Goal: Find specific page/section: Find specific page/section

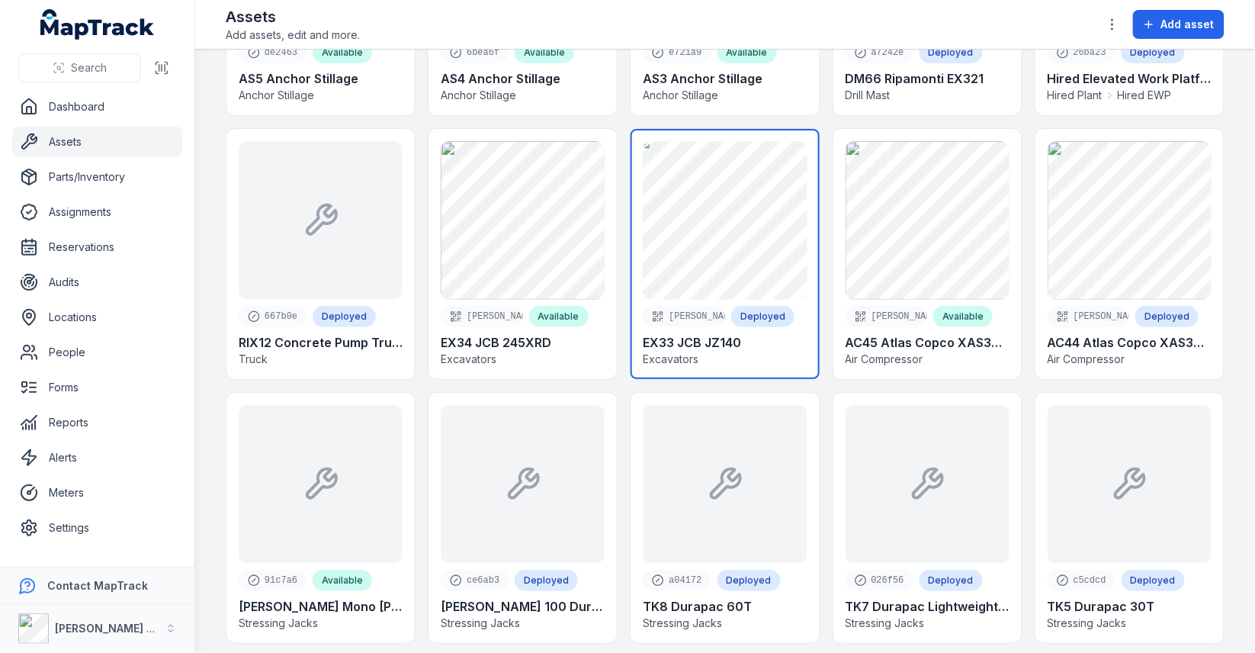
scroll to position [1028, 0]
click at [726, 227] on link at bounding box center [725, 256] width 188 height 250
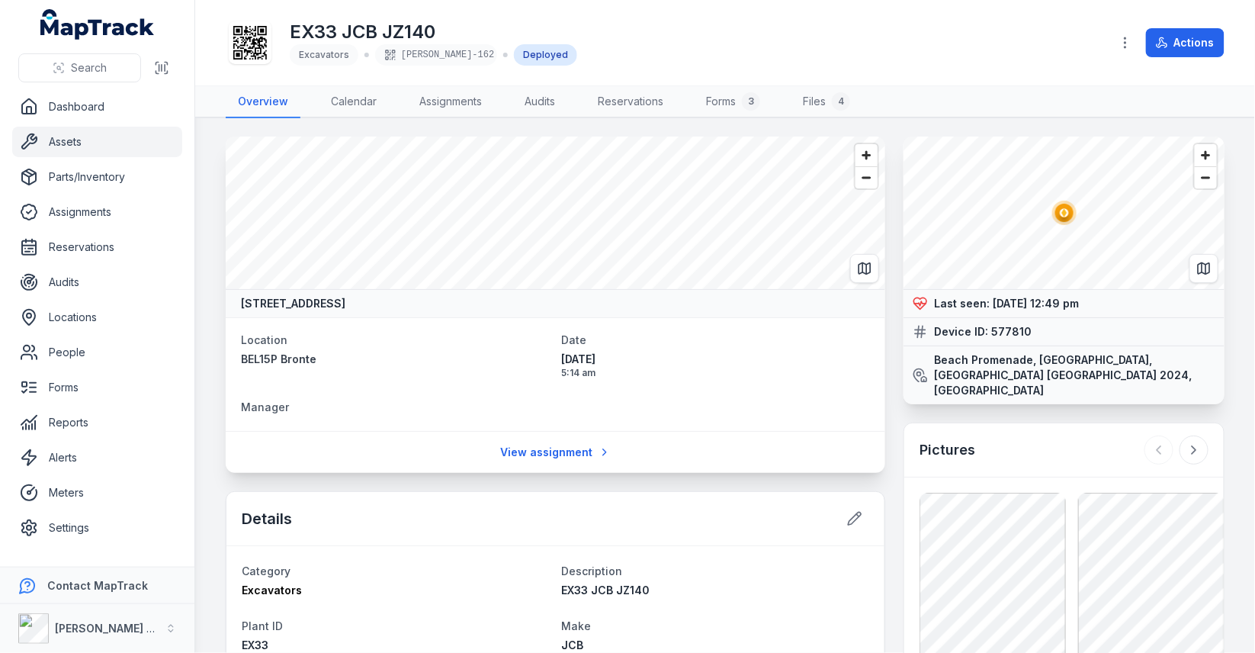
click at [1121, 43] on icon "button" at bounding box center [1125, 42] width 15 height 15
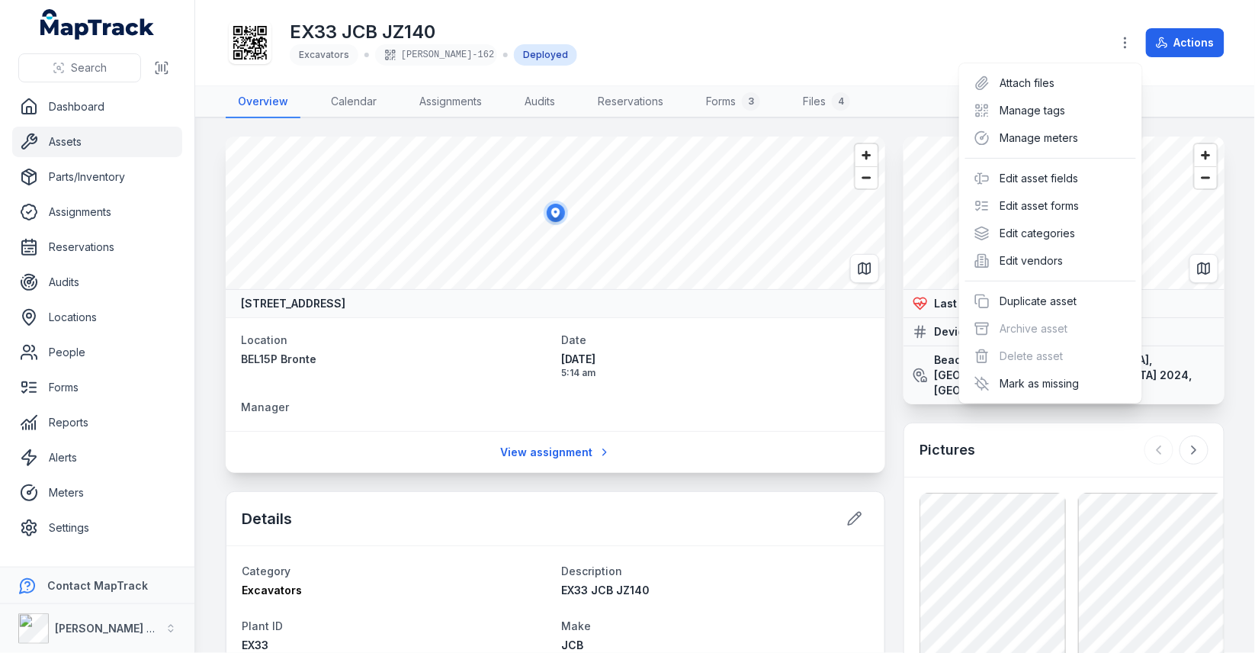
click at [244, 50] on div "EX33 JCB JZ140 Excavators [PERSON_NAME]-162 Deployed Actions" at bounding box center [725, 42] width 999 height 73
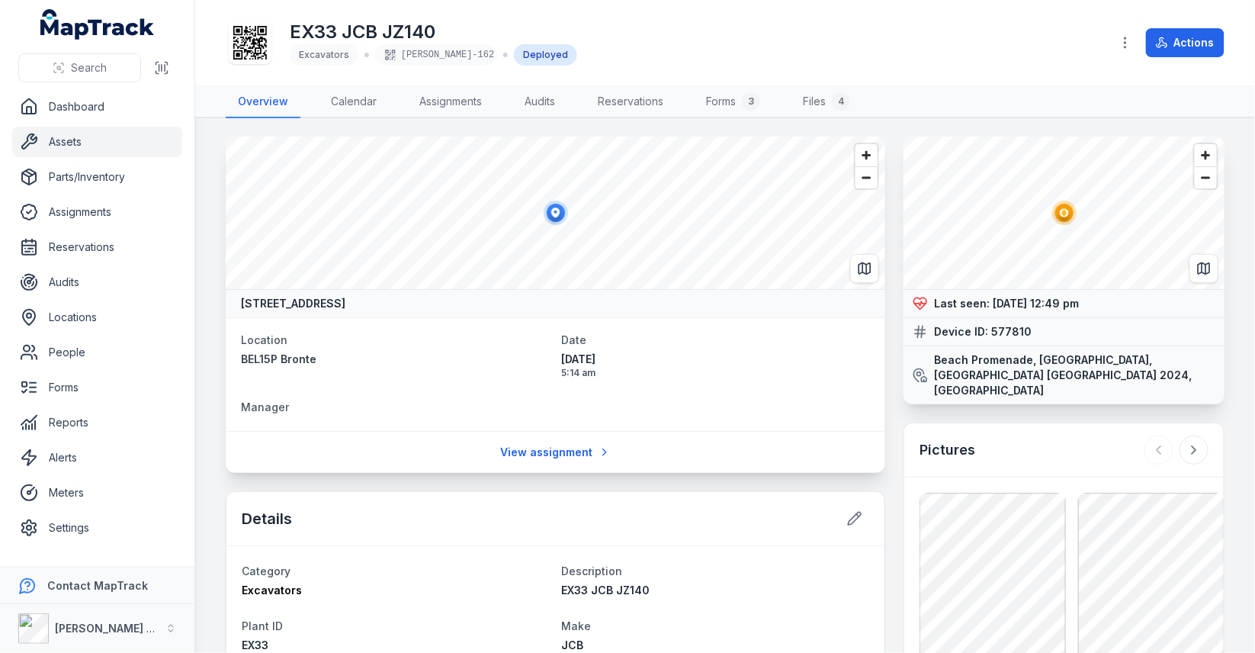
click at [257, 50] on icon at bounding box center [250, 43] width 34 height 34
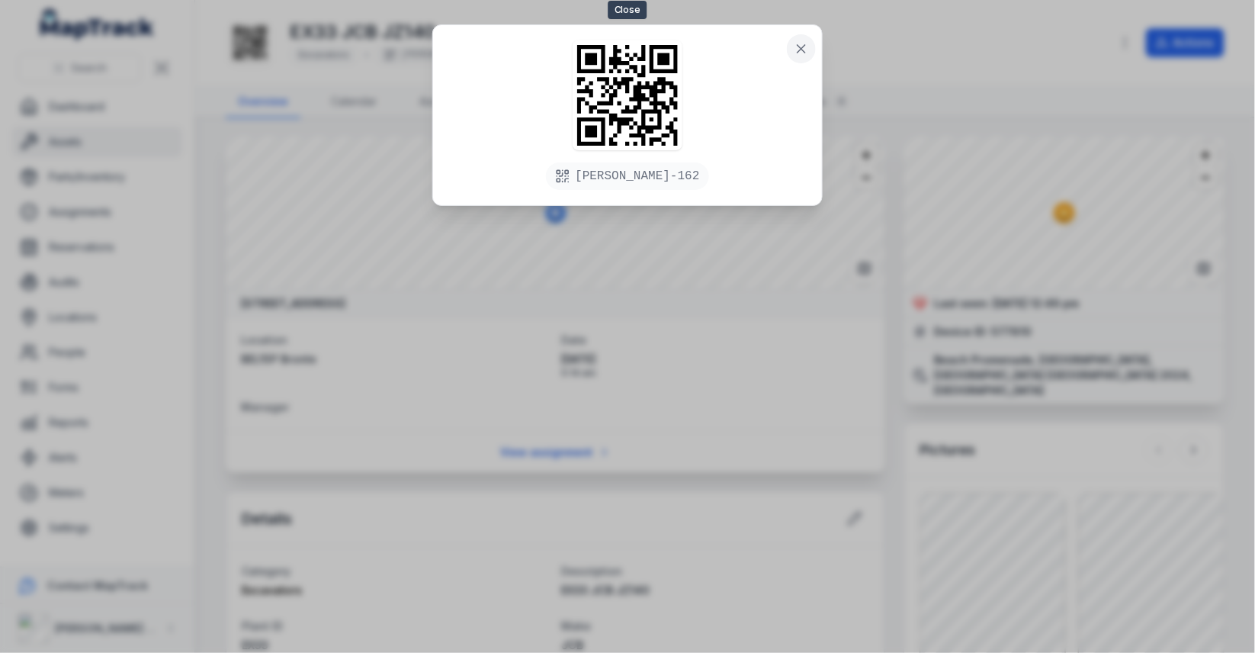
click at [804, 56] on button at bounding box center [801, 48] width 29 height 29
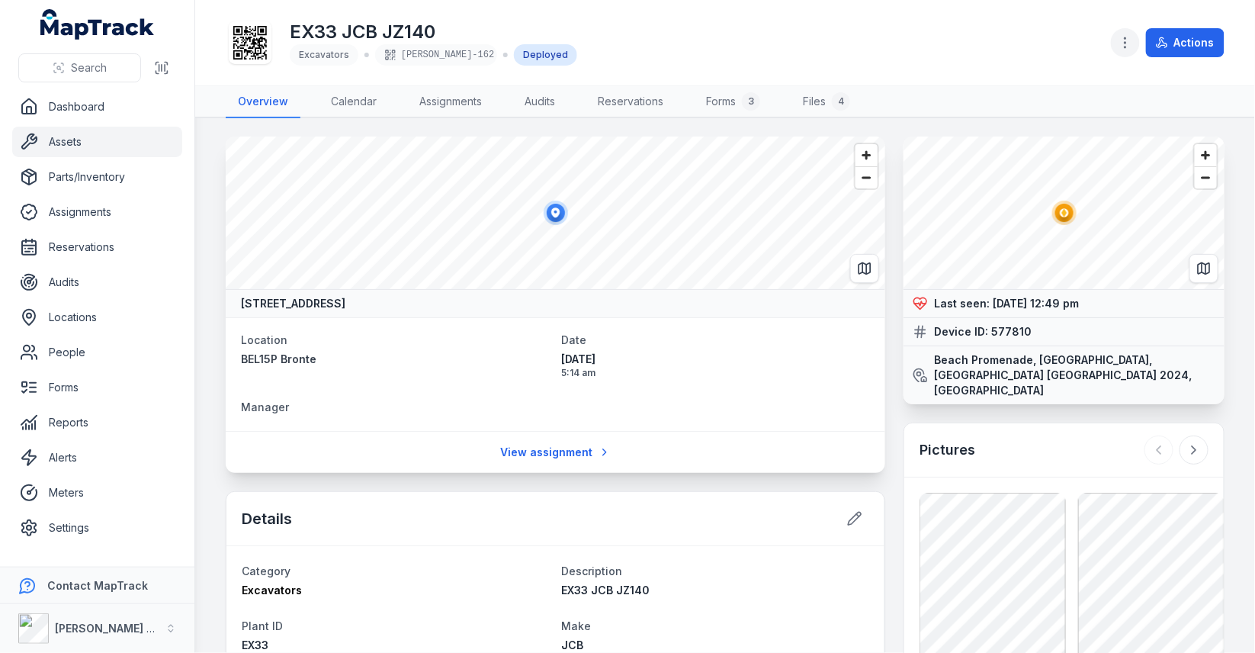
click at [1126, 49] on icon "button" at bounding box center [1125, 42] width 15 height 15
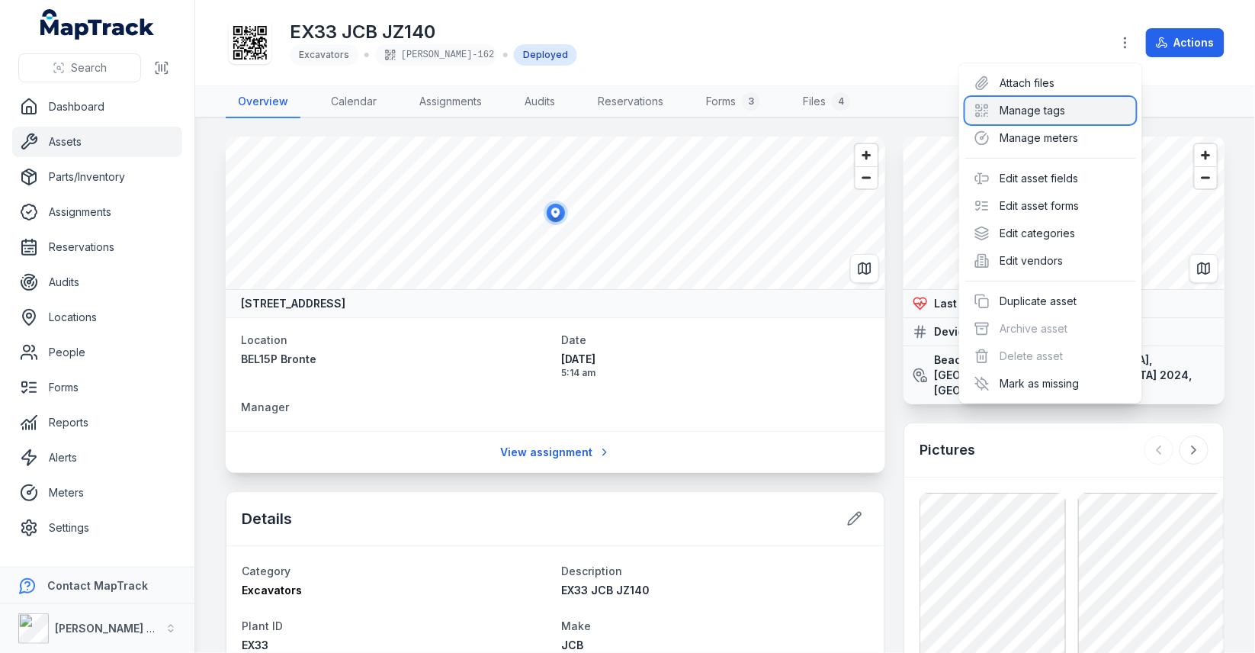
click at [1073, 120] on div "Manage tags" at bounding box center [1050, 110] width 171 height 27
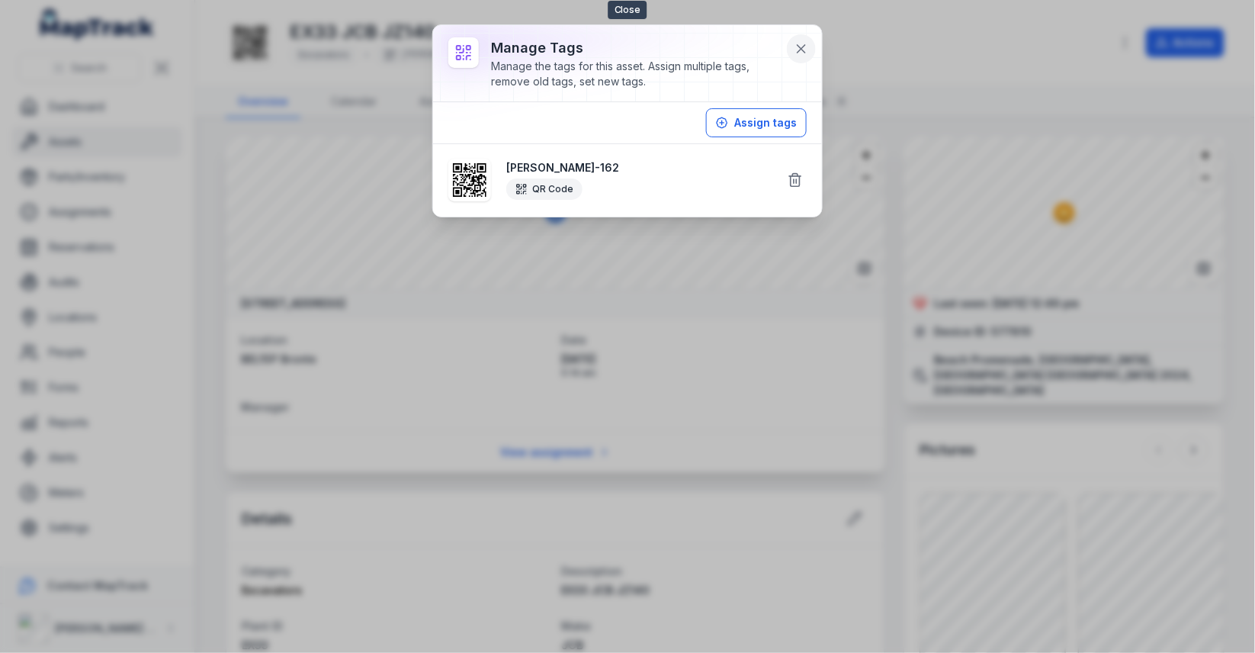
click at [806, 59] on button at bounding box center [801, 48] width 29 height 29
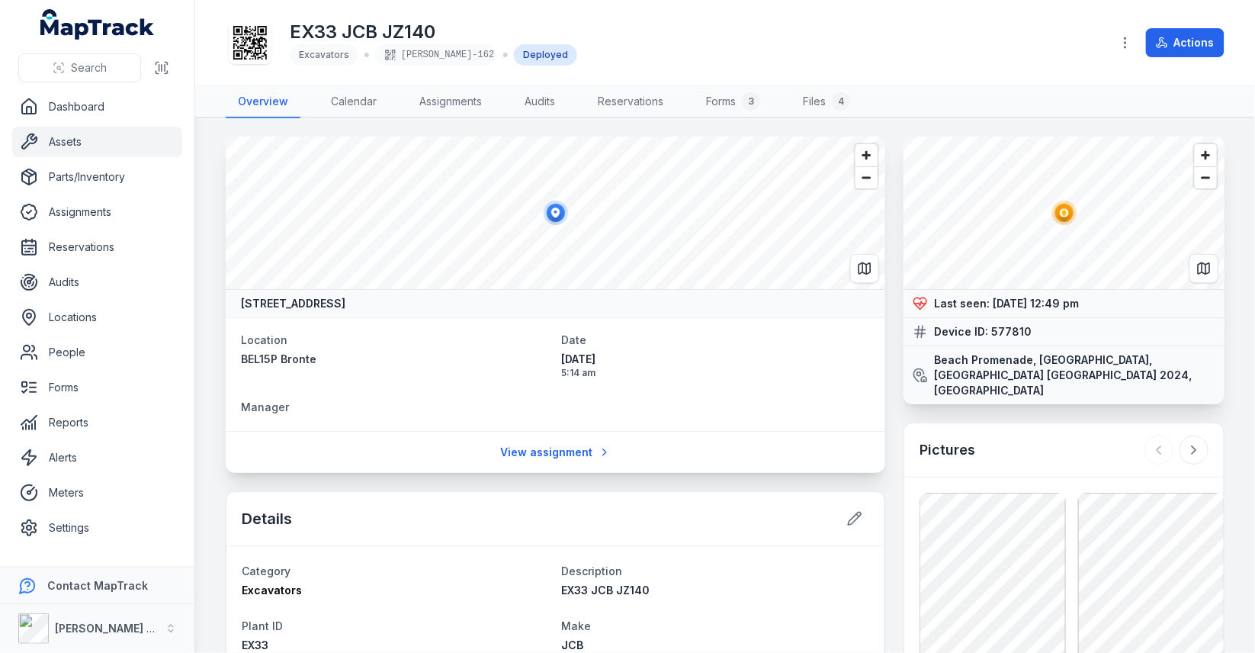
click at [165, 145] on link "Assets" at bounding box center [97, 142] width 170 height 31
